Goal: Answer question/provide support: Answer question/provide support

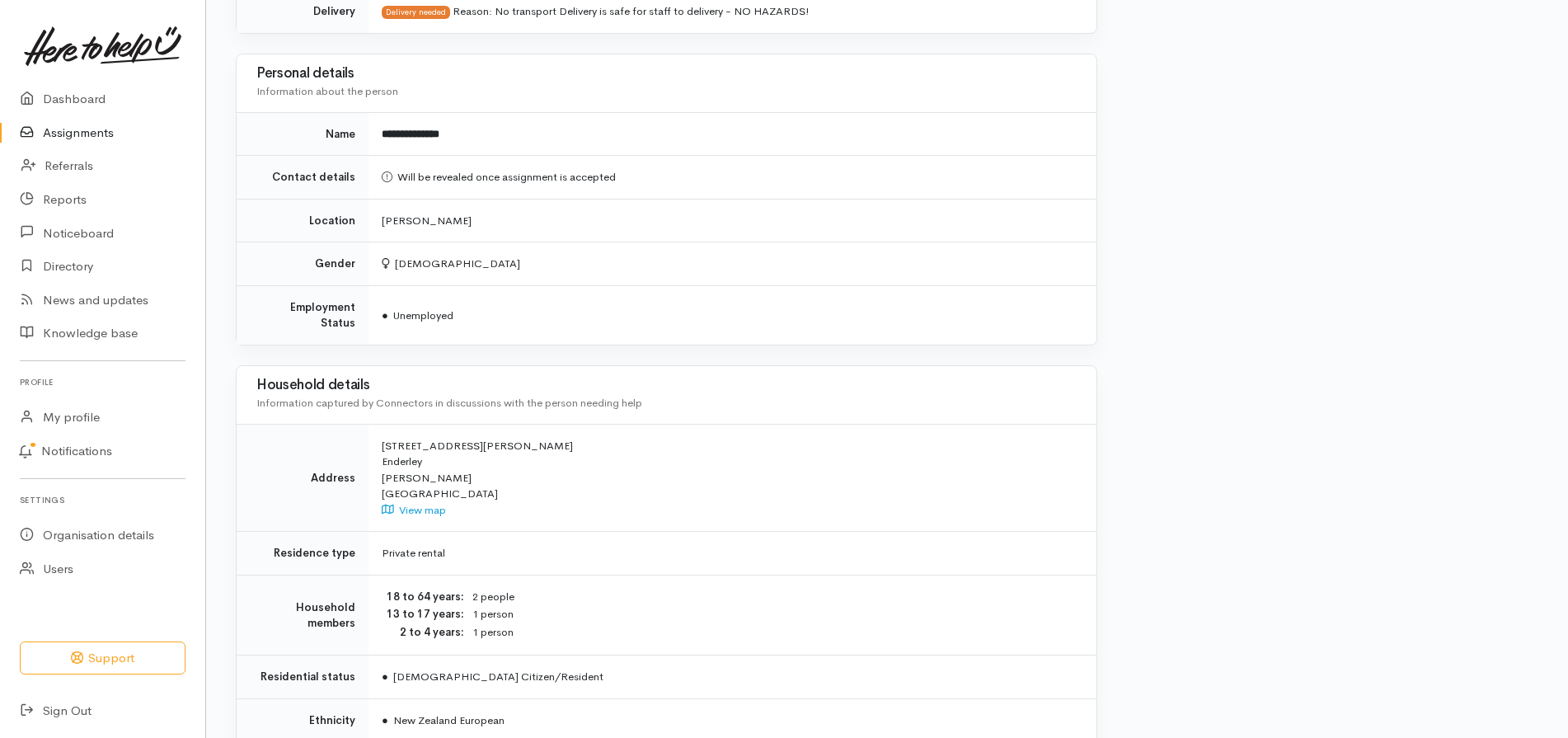
scroll to position [1000, 0]
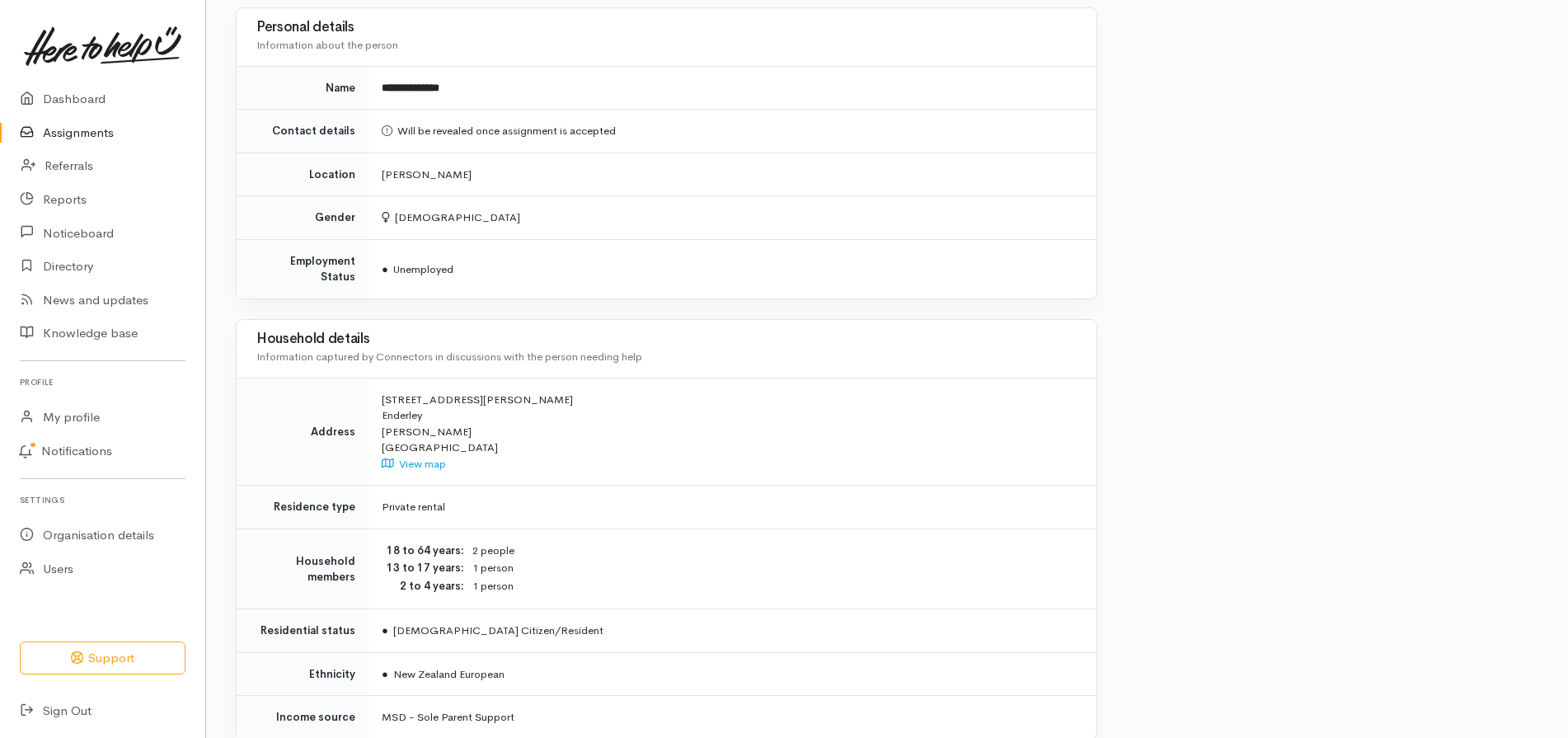
drag, startPoint x: 1567, startPoint y: 490, endPoint x: 1569, endPoint y: 588, distance: 98.0
drag, startPoint x: 1567, startPoint y: 503, endPoint x: 1565, endPoint y: 607, distance: 104.0
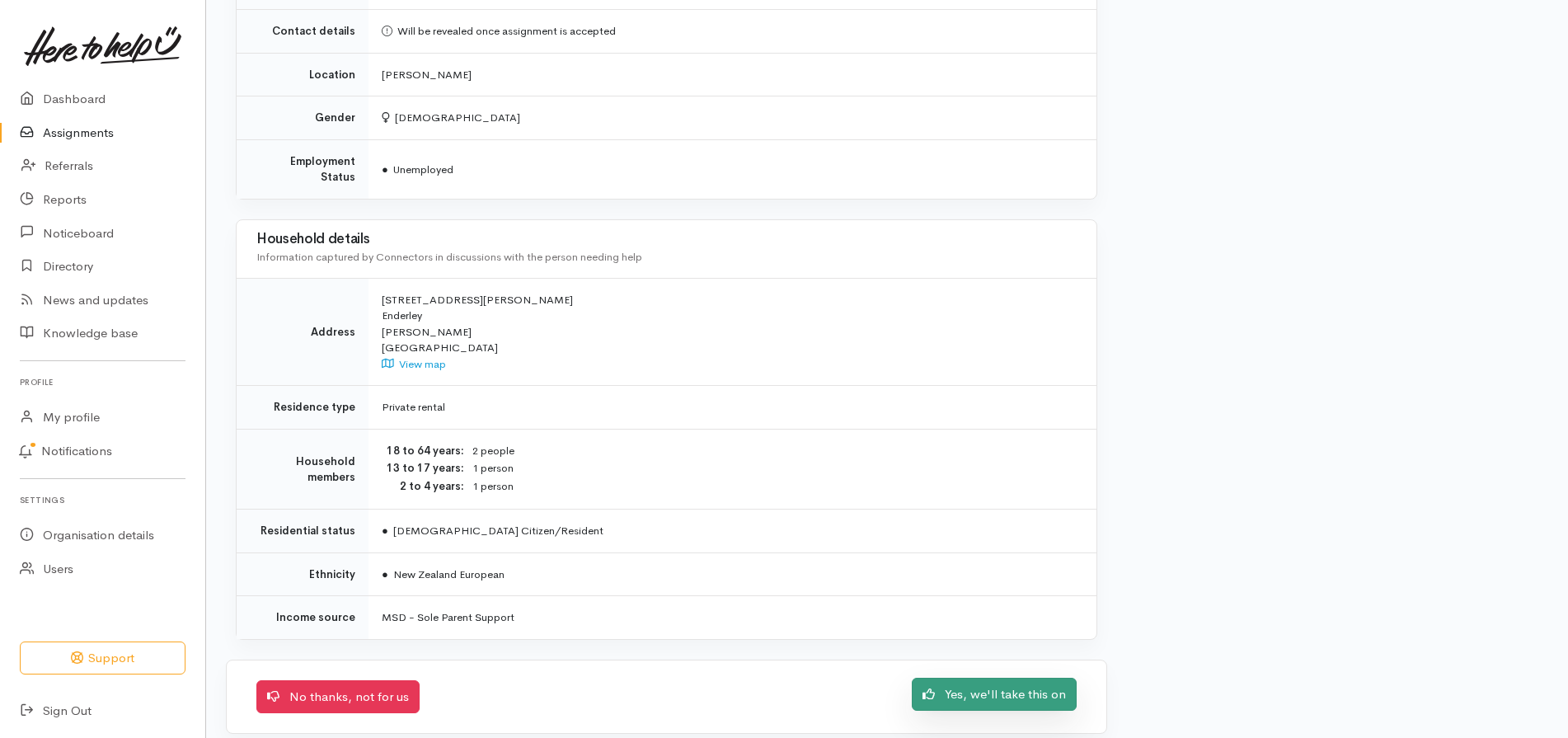
click at [988, 678] on link "Yes, we'll take this on" at bounding box center [994, 695] width 165 height 34
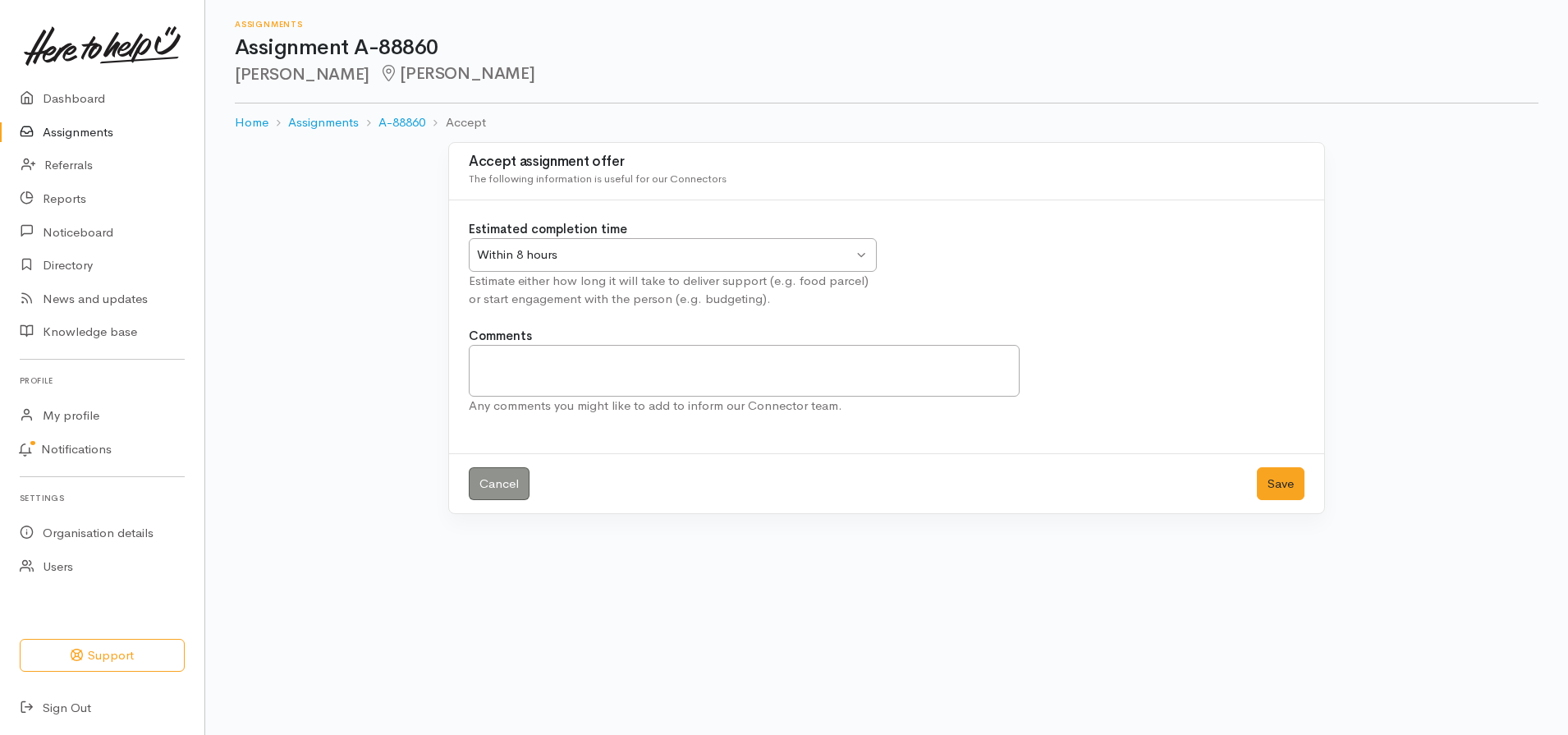
click at [865, 258] on div "Within 8 hours Within 8 hours" at bounding box center [672, 255] width 408 height 34
click at [493, 361] on textarea "Comments" at bounding box center [744, 370] width 550 height 51
type textarea "Delivery will be Thursday as they have missed the Tuesday deadline."
click at [1282, 477] on button "Save" at bounding box center [1280, 484] width 48 height 34
